Goal: Information Seeking & Learning: Learn about a topic

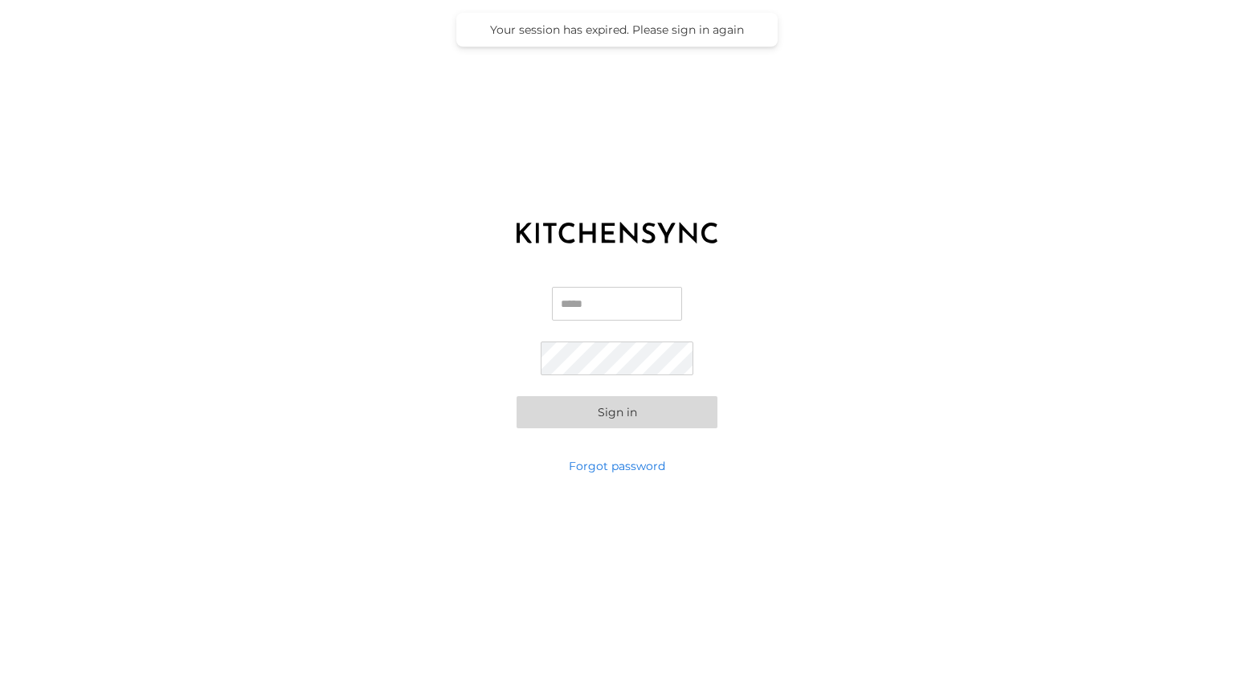
type input "**********"
click at [637, 414] on button "Sign in" at bounding box center [616, 412] width 201 height 32
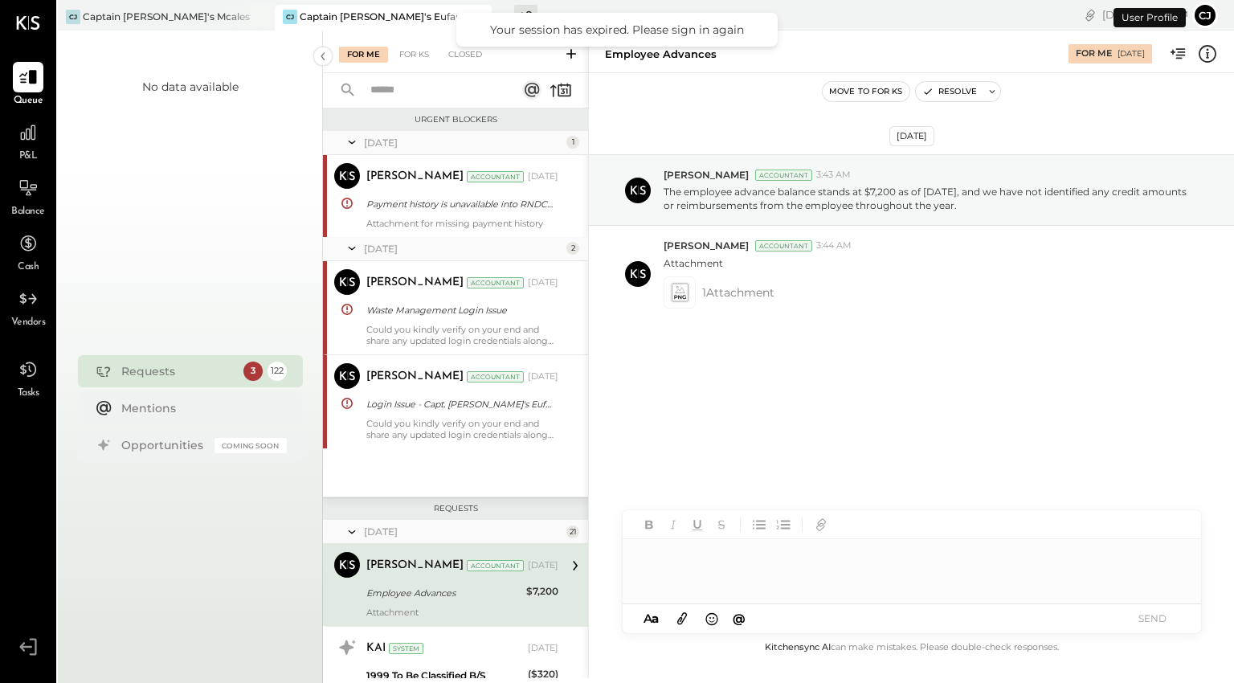
scroll to position [189, 0]
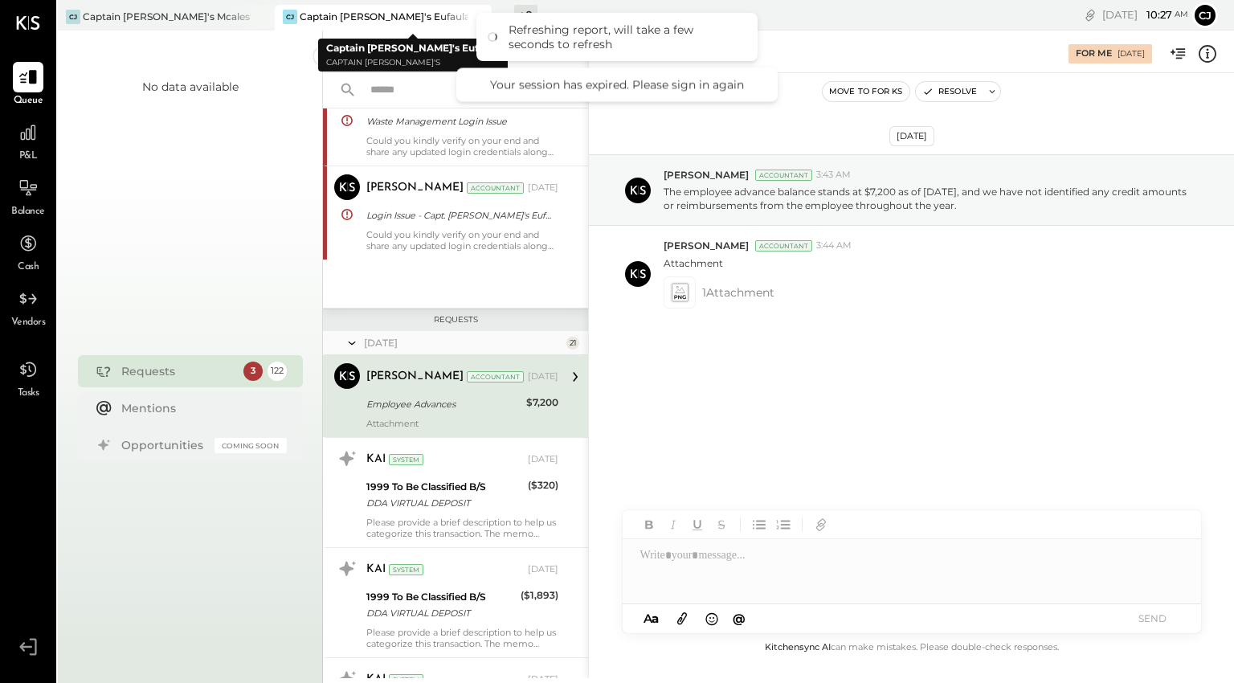
click at [368, 18] on div "Captain [PERSON_NAME]'s Eufaula" at bounding box center [384, 17] width 168 height 14
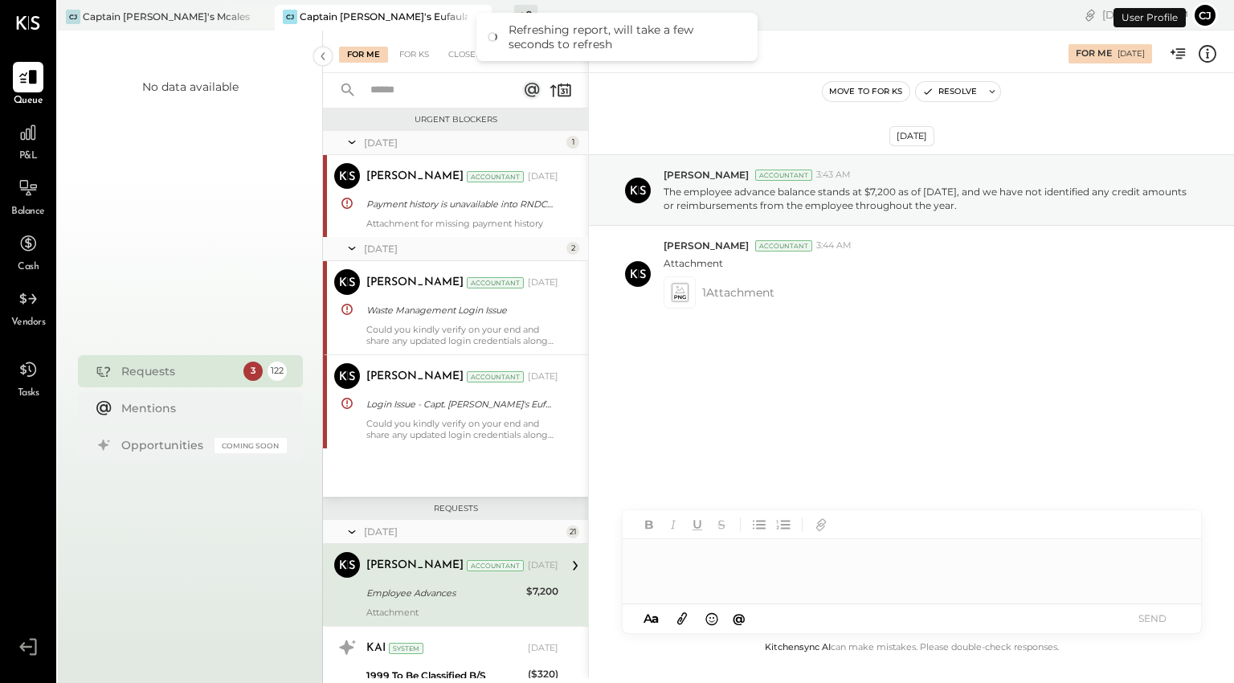
scroll to position [189, 0]
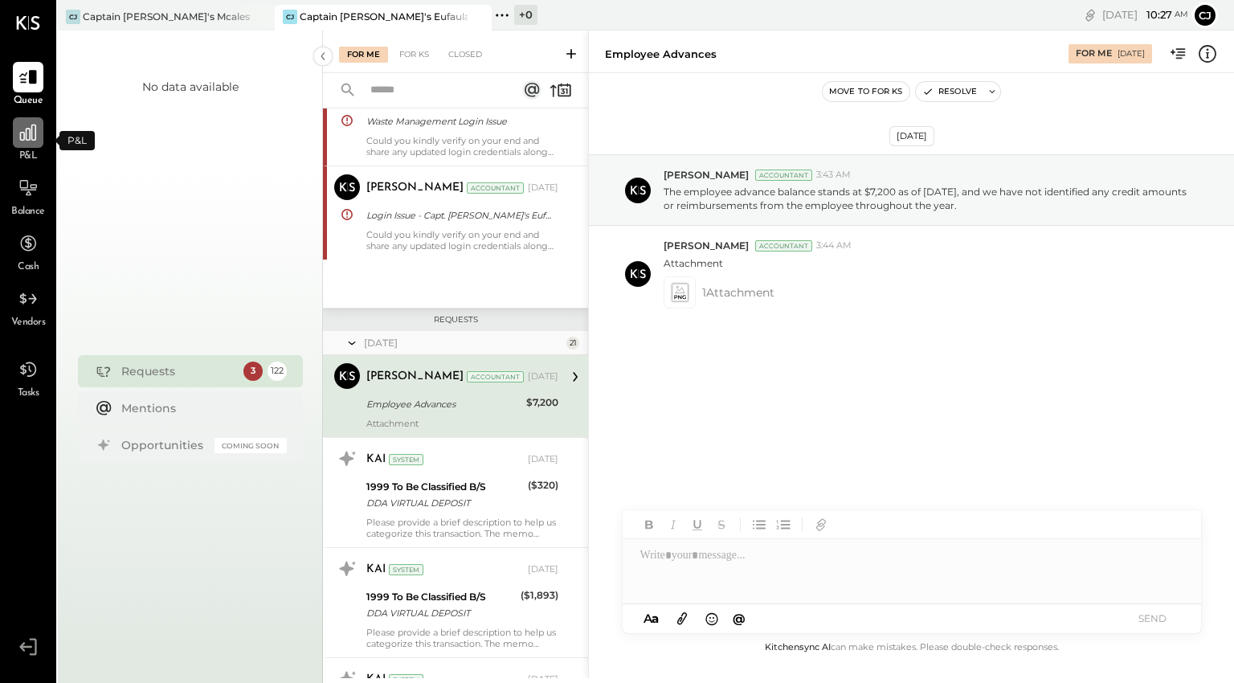
click at [27, 139] on icon at bounding box center [28, 132] width 16 height 16
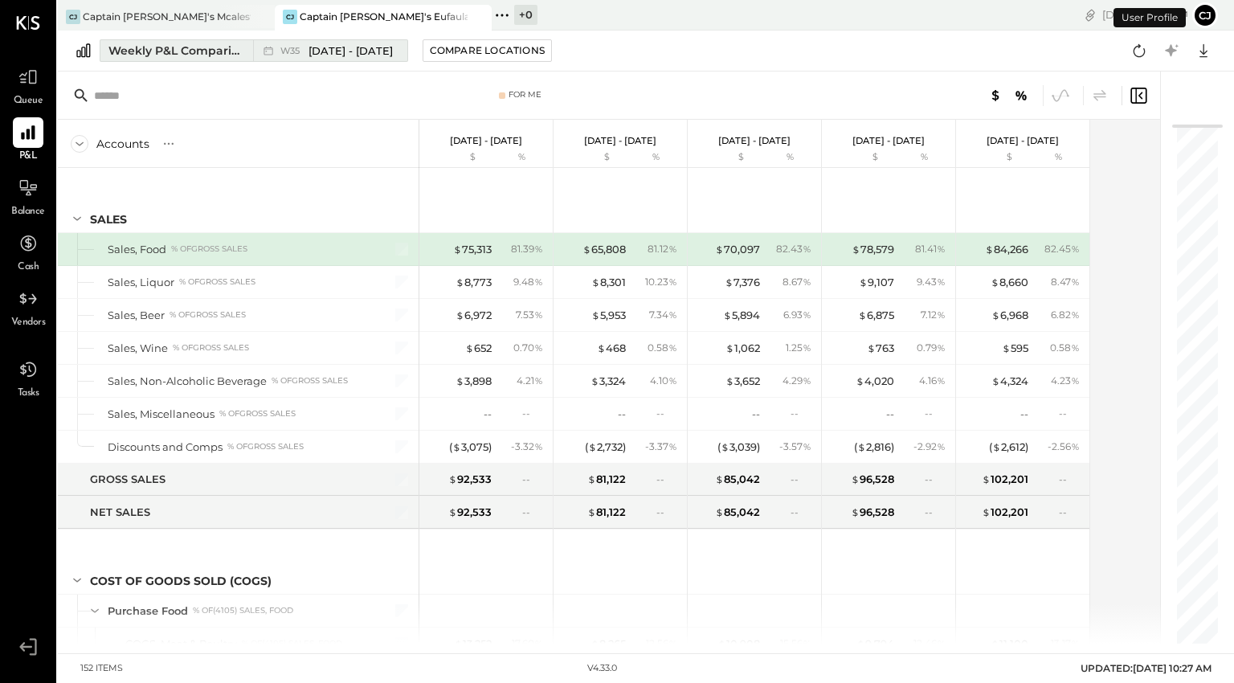
click at [176, 55] on div "Weekly P&L Comparison" at bounding box center [175, 51] width 135 height 16
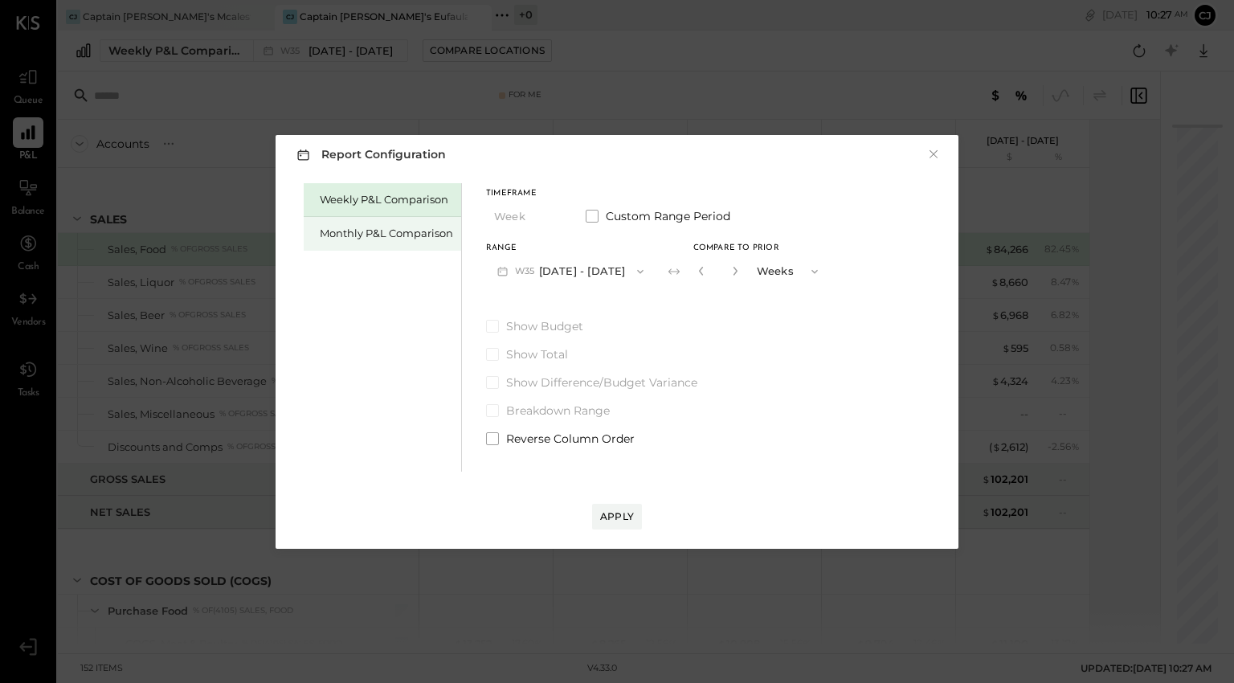
click at [368, 240] on div "Monthly P&L Comparison" at bounding box center [386, 233] width 133 height 15
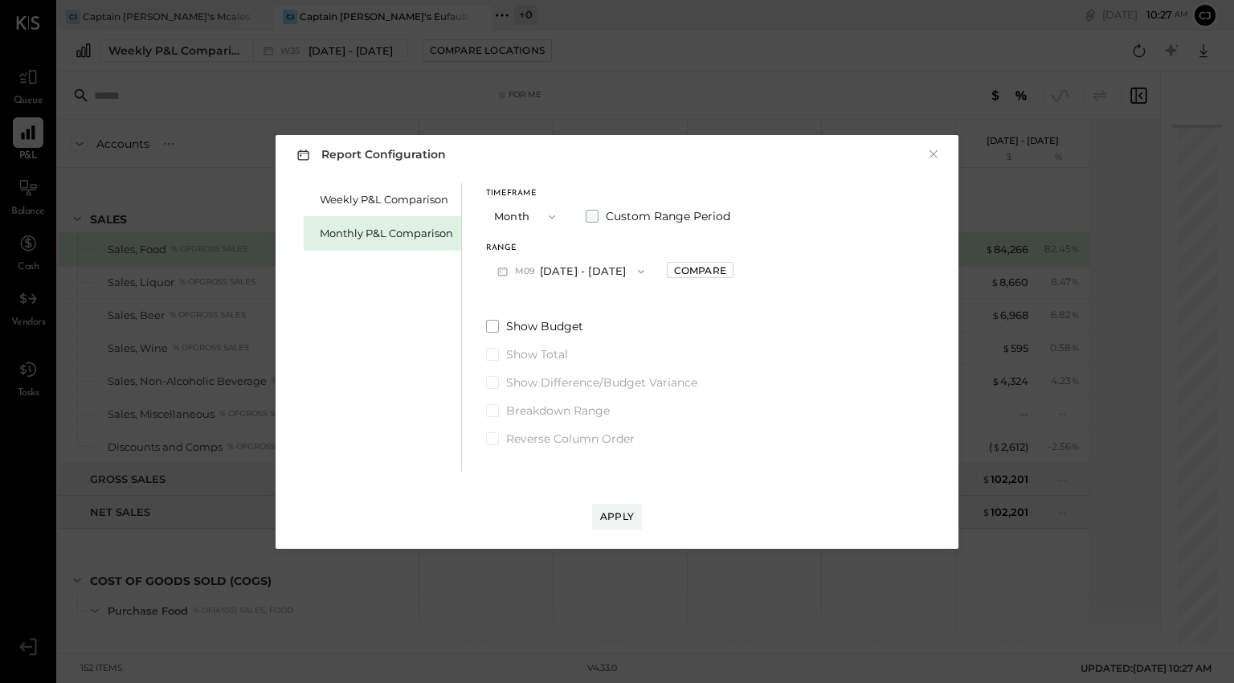
click at [598, 216] on label "Custom Range Period" at bounding box center [657, 216] width 145 height 16
click at [545, 268] on button "[DATE]" at bounding box center [534, 271] width 96 height 30
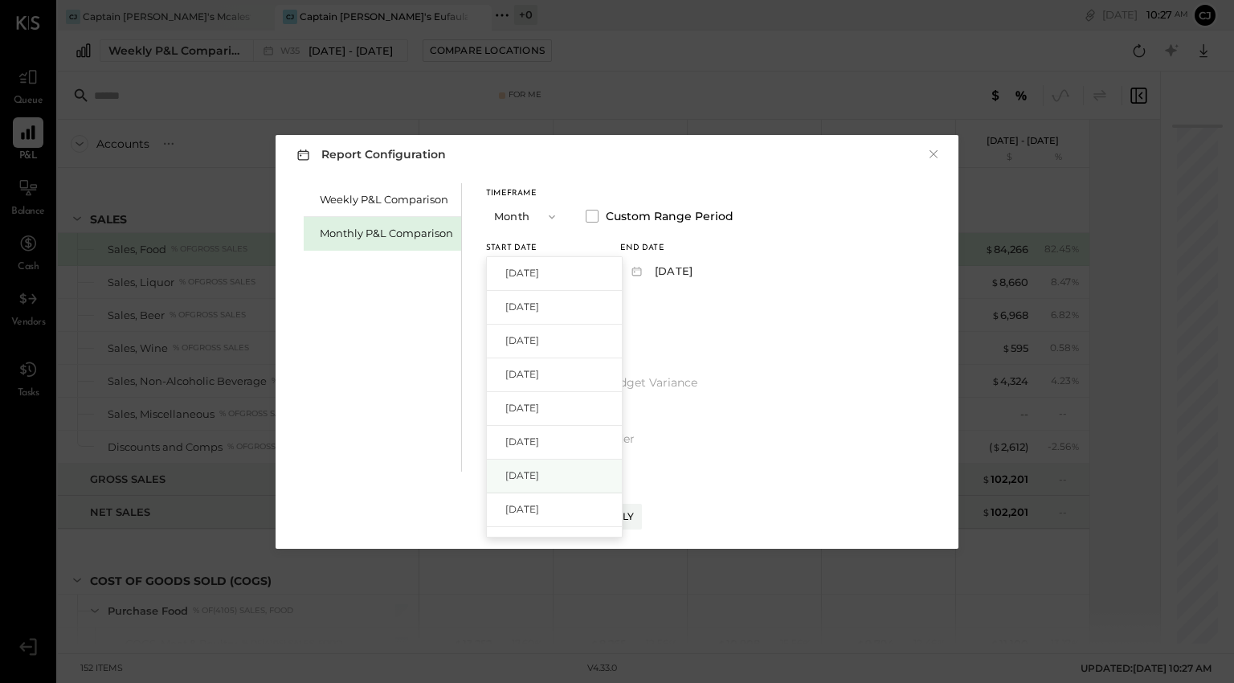
click at [539, 475] on span "[DATE]" at bounding box center [522, 475] width 34 height 14
click at [708, 266] on icon "button" at bounding box center [701, 271] width 13 height 13
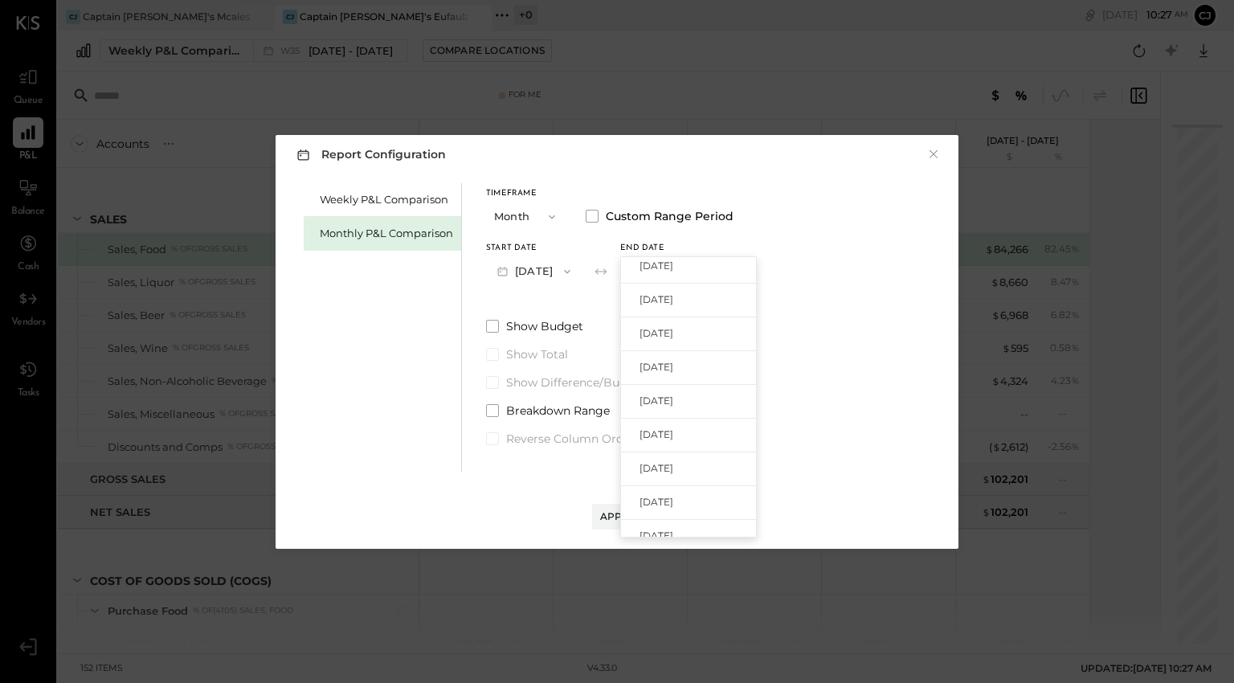
scroll to position [109, 0]
click at [673, 471] on span "[DATE]" at bounding box center [656, 467] width 34 height 14
click at [619, 518] on div "Apply" at bounding box center [617, 516] width 34 height 14
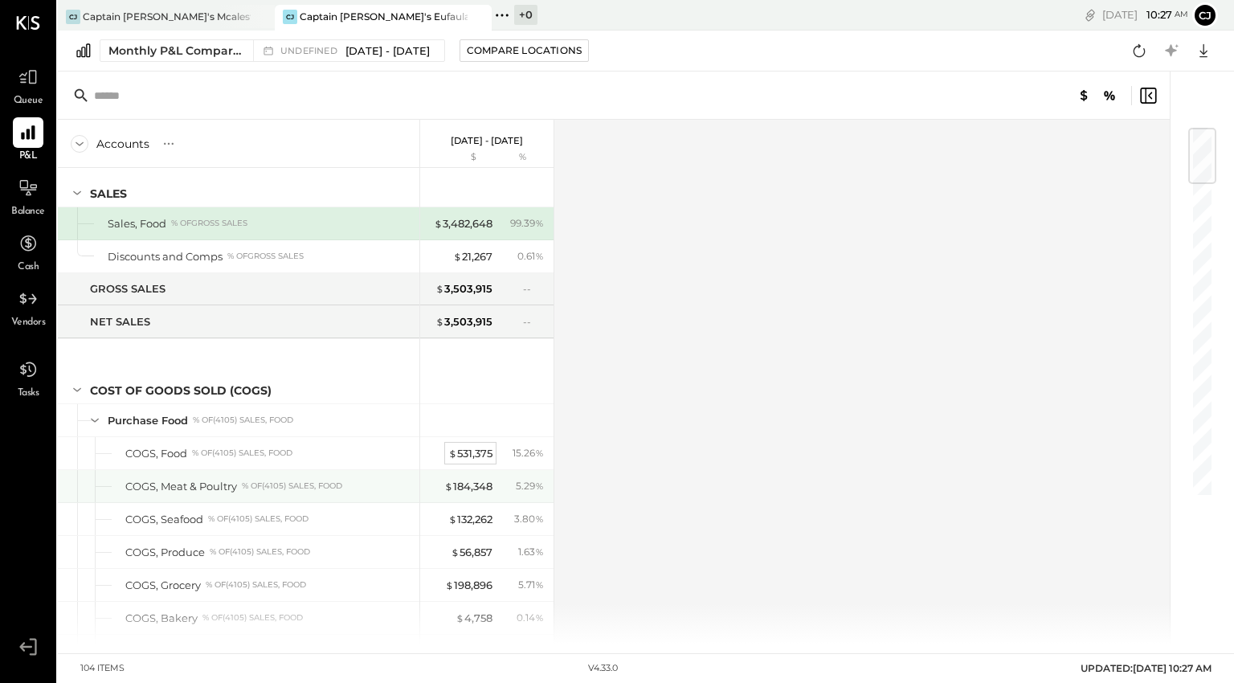
scroll to position [29, 0]
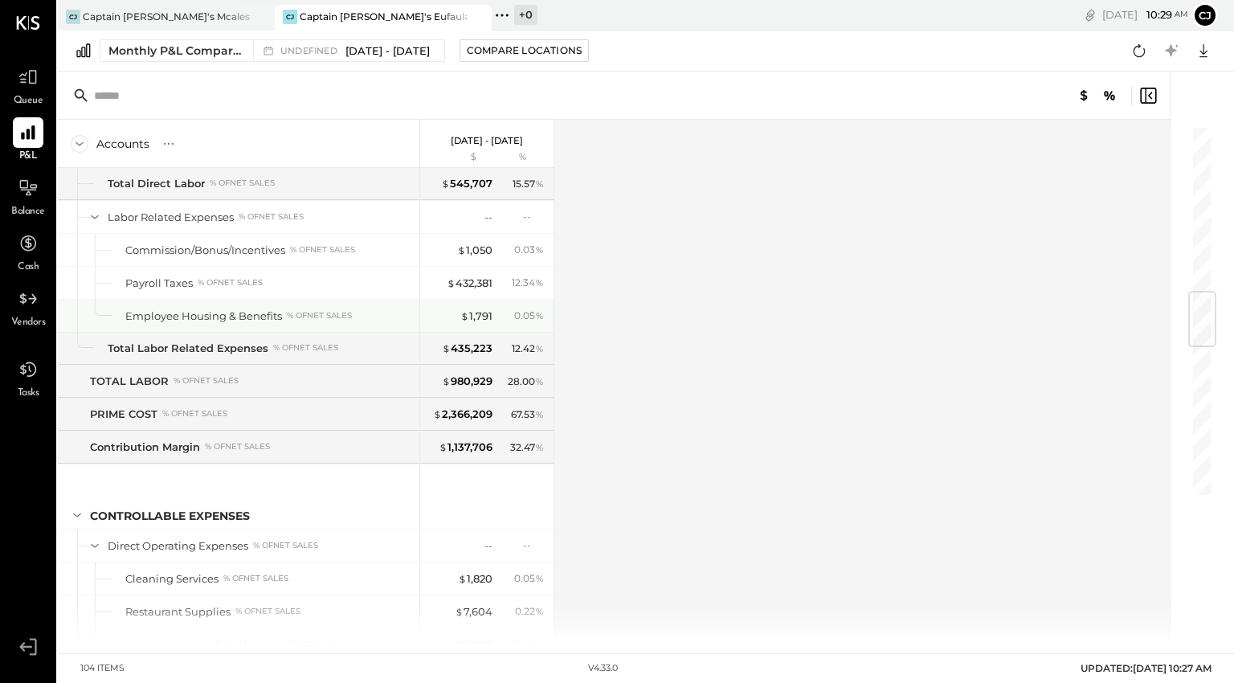
scroll to position [1412, 0]
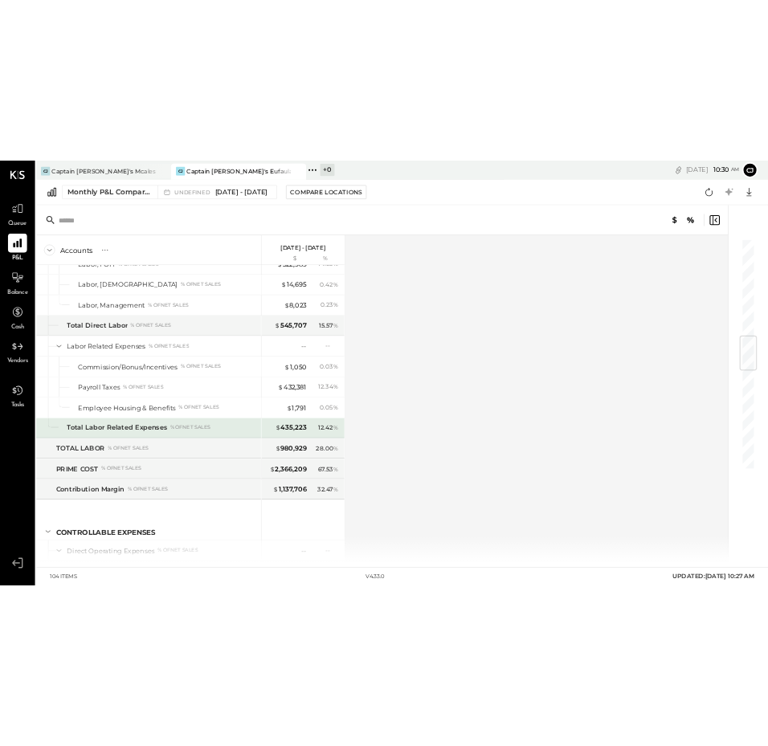
scroll to position [1332, 0]
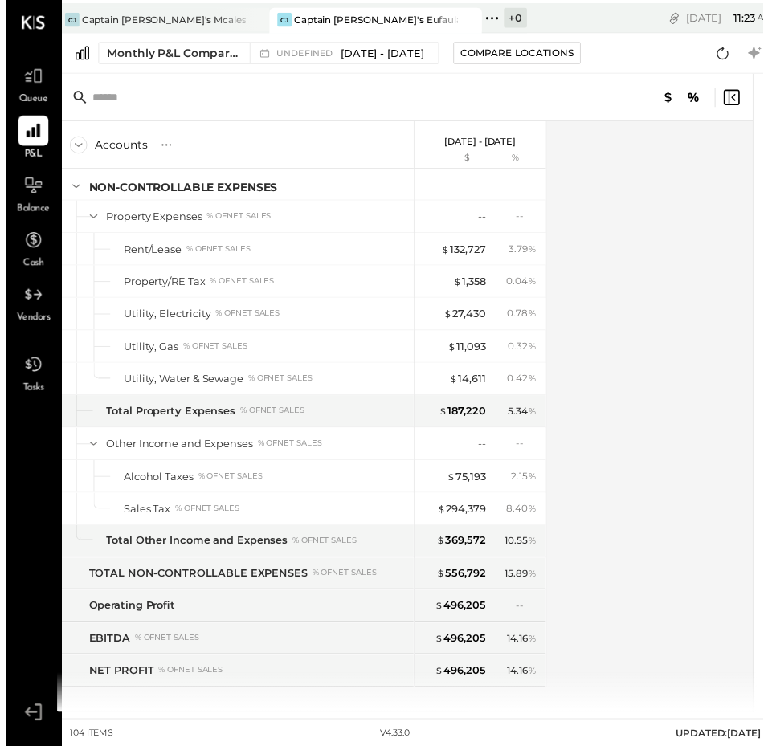
scroll to position [2597, 0]
